Goal: Contribute content

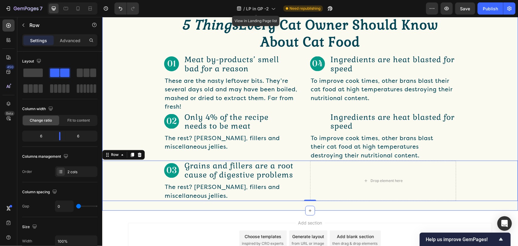
scroll to position [451, 0]
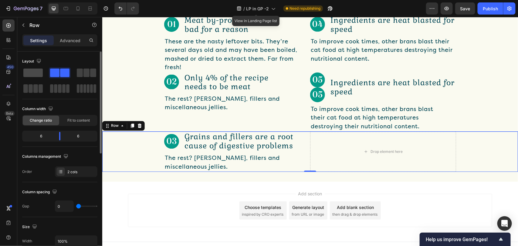
click at [31, 69] on span at bounding box center [32, 73] width 19 height 8
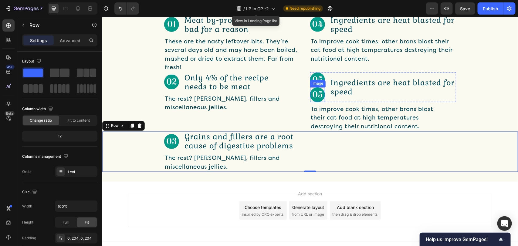
click at [311, 97] on img at bounding box center [317, 94] width 15 height 15
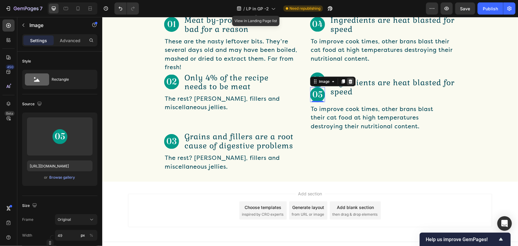
click at [347, 78] on div at bounding box center [350, 81] width 7 height 7
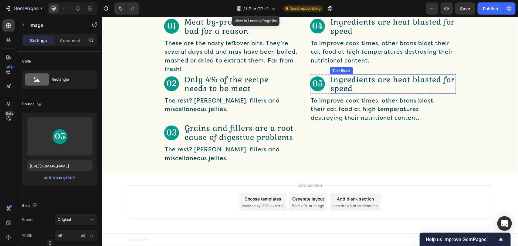
scroll to position [450, 0]
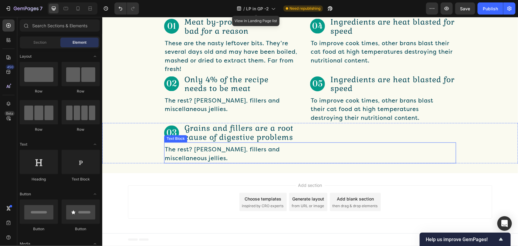
click at [317, 144] on div "The rest? [PERSON_NAME], fillers and miscellaneous jellies. Text Block" at bounding box center [310, 152] width 292 height 21
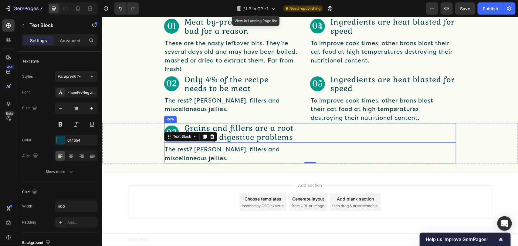
click at [326, 135] on div "Image Grains and fillers are a root cause of digestive problems Text Block Row" at bounding box center [310, 132] width 292 height 19
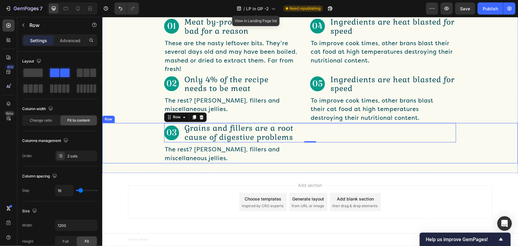
click at [137, 135] on div "Image Grains and fillers are a root cause of digestive problems Text Block Row …" at bounding box center [310, 143] width 416 height 40
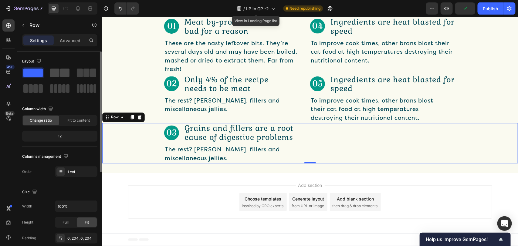
click at [53, 73] on span at bounding box center [54, 73] width 9 height 8
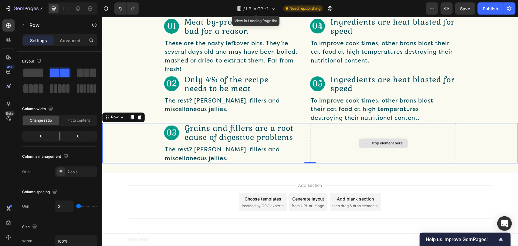
click at [335, 134] on div "Drop element here" at bounding box center [383, 143] width 146 height 40
click at [22, 27] on icon "button" at bounding box center [23, 25] width 5 height 5
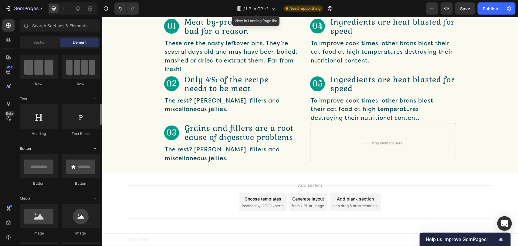
scroll to position [91, 0]
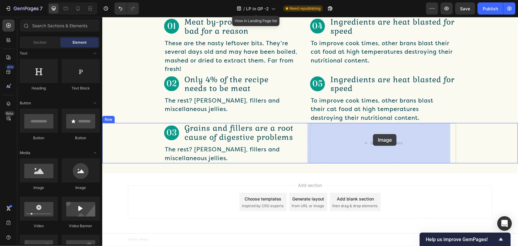
drag, startPoint x: 145, startPoint y: 192, endPoint x: 373, endPoint y: 134, distance: 234.6
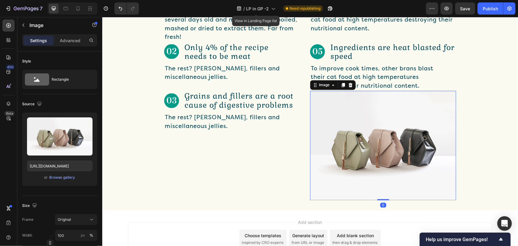
scroll to position [516, 0]
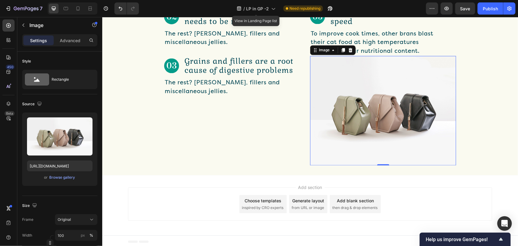
click at [393, 129] on img at bounding box center [383, 111] width 146 height 110
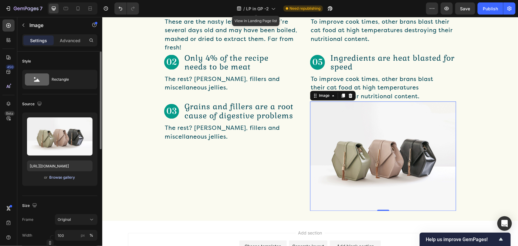
click at [66, 176] on div "Browse gallery" at bounding box center [62, 177] width 26 height 5
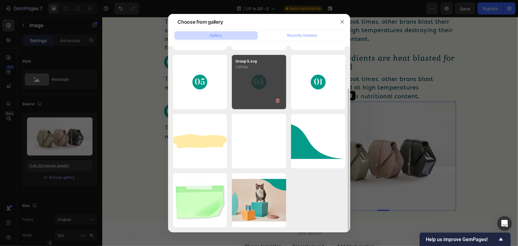
scroll to position [0, 0]
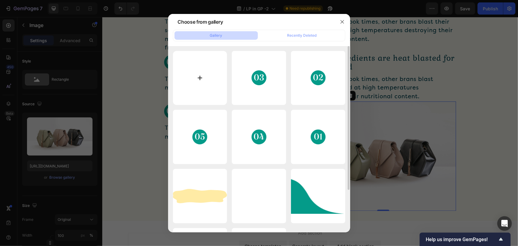
click at [198, 86] on input "file" at bounding box center [200, 78] width 54 height 54
